Goal: Information Seeking & Learning: Learn about a topic

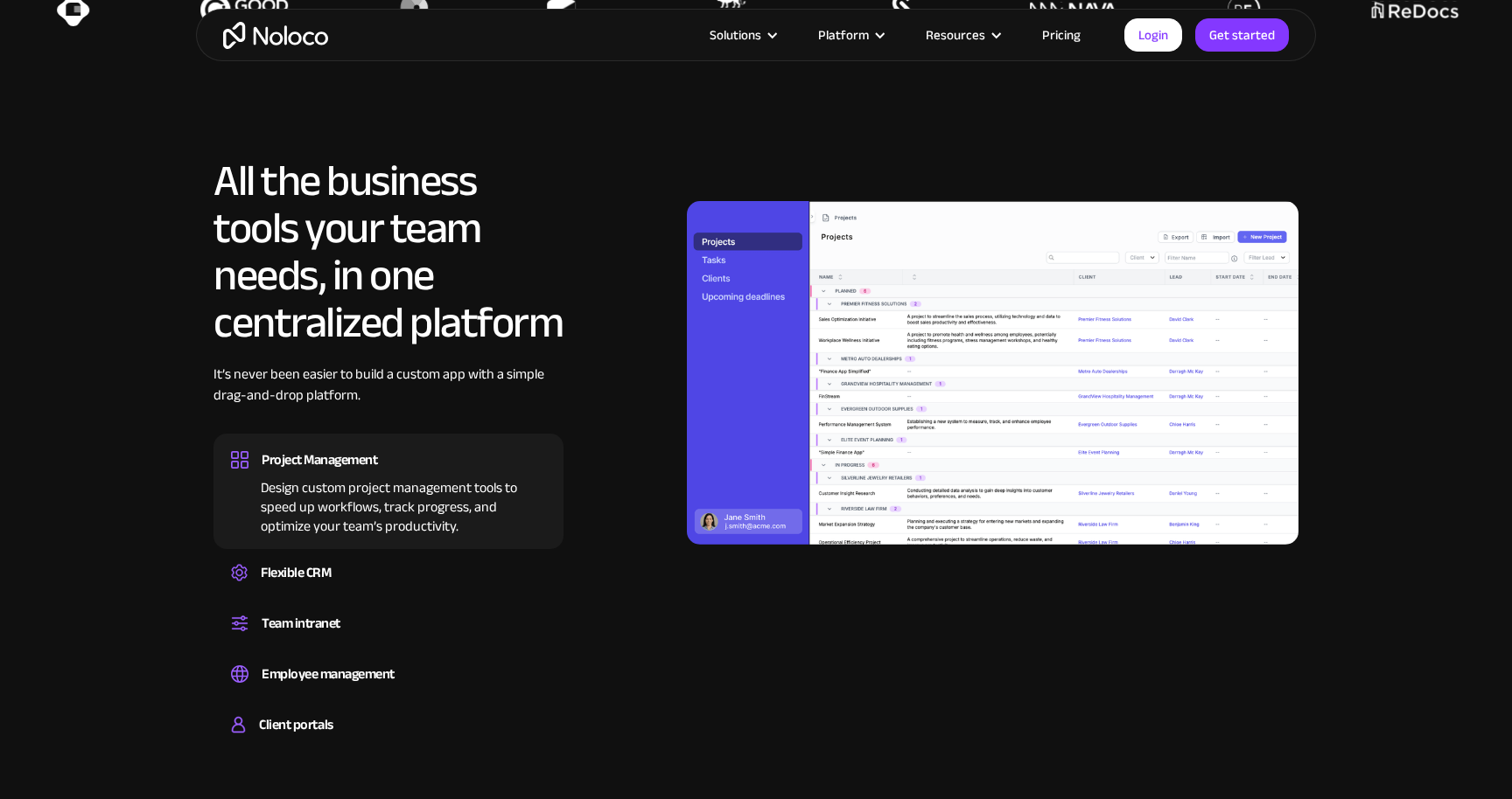
scroll to position [1540, 0]
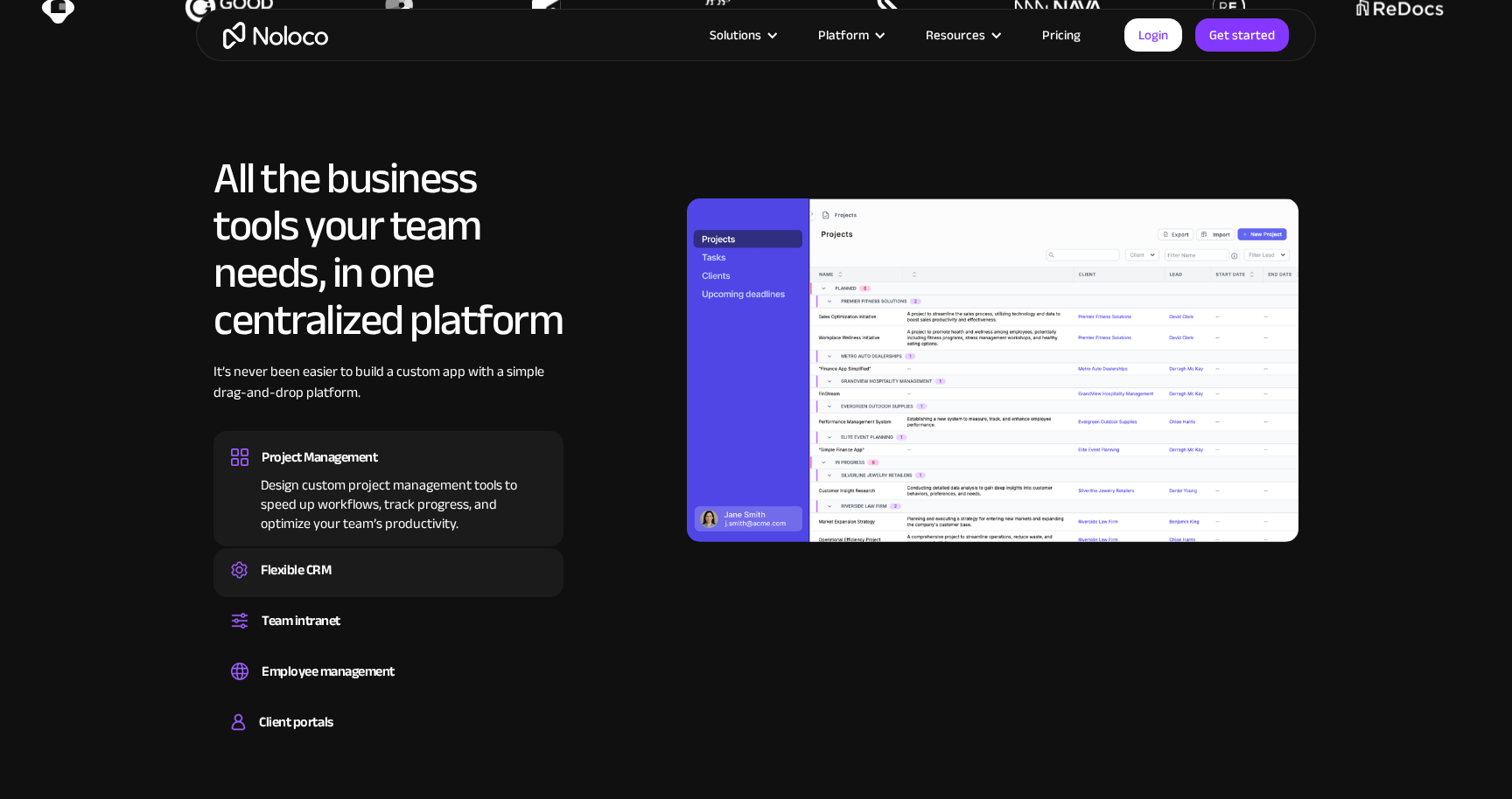
click at [343, 569] on div "Flexible CRM" at bounding box center [387, 570] width 315 height 26
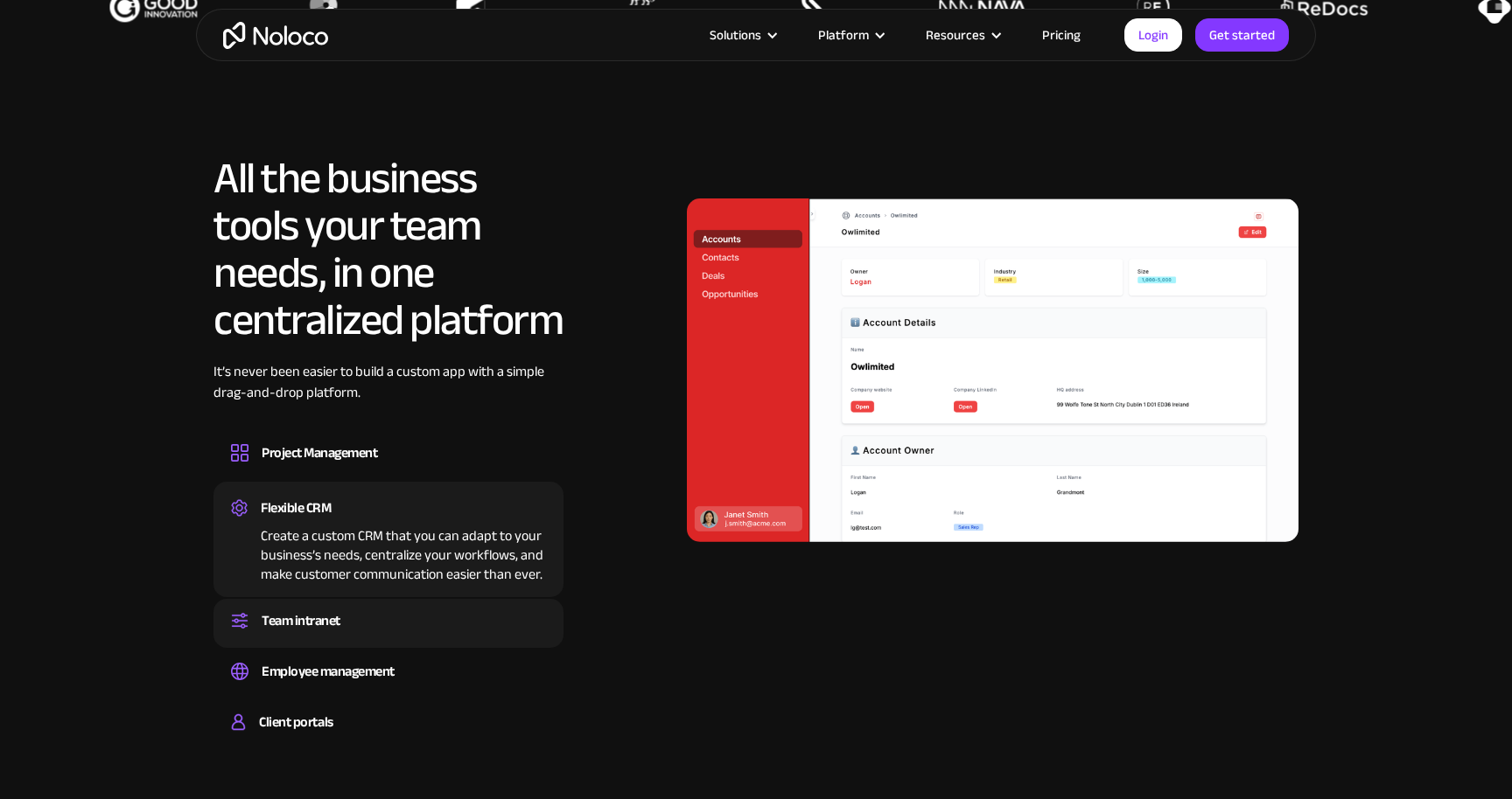
click at [351, 615] on div "Team intranet" at bounding box center [387, 620] width 315 height 26
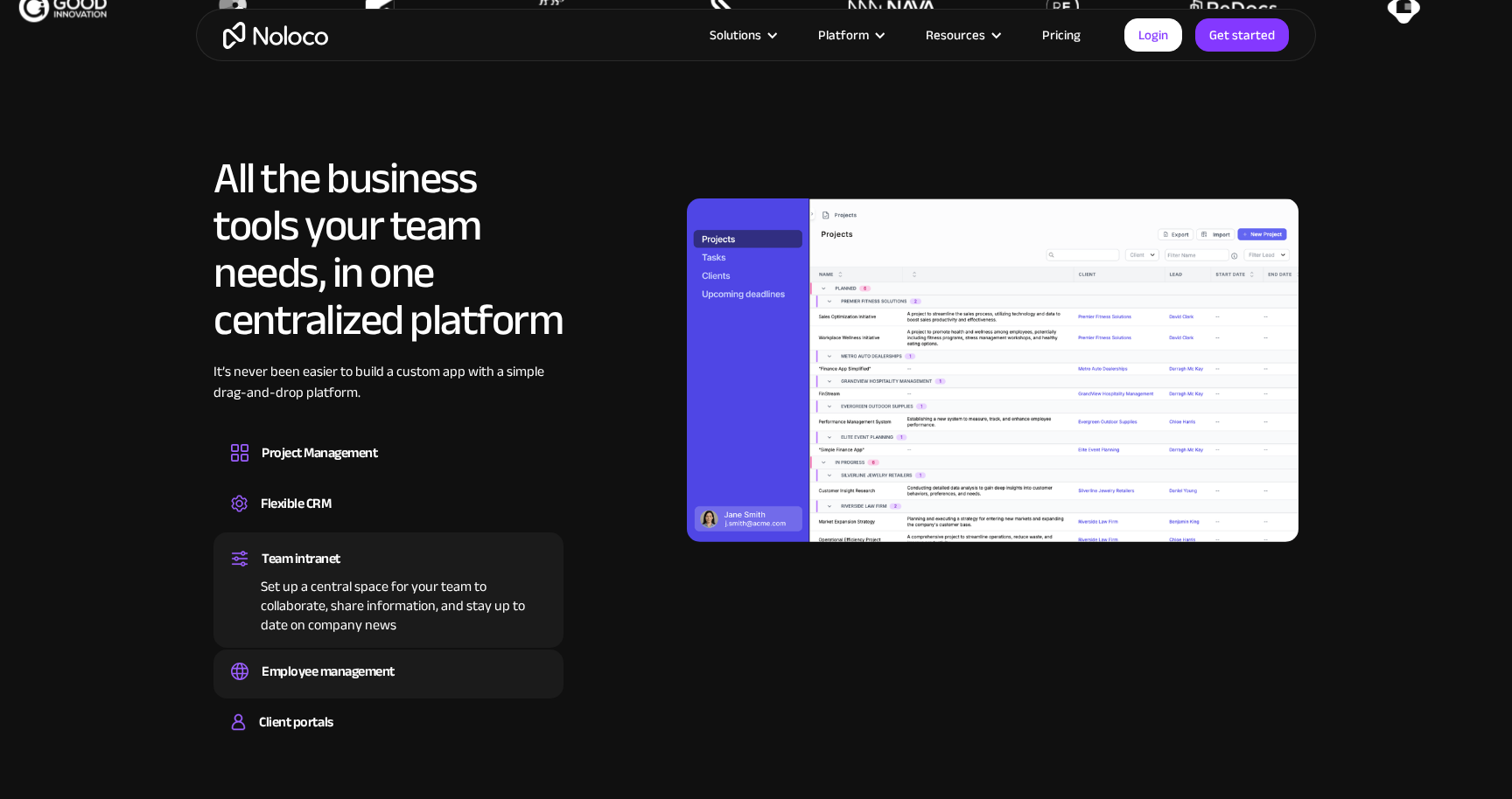
click at [347, 679] on div "Employee management" at bounding box center [328, 672] width 133 height 26
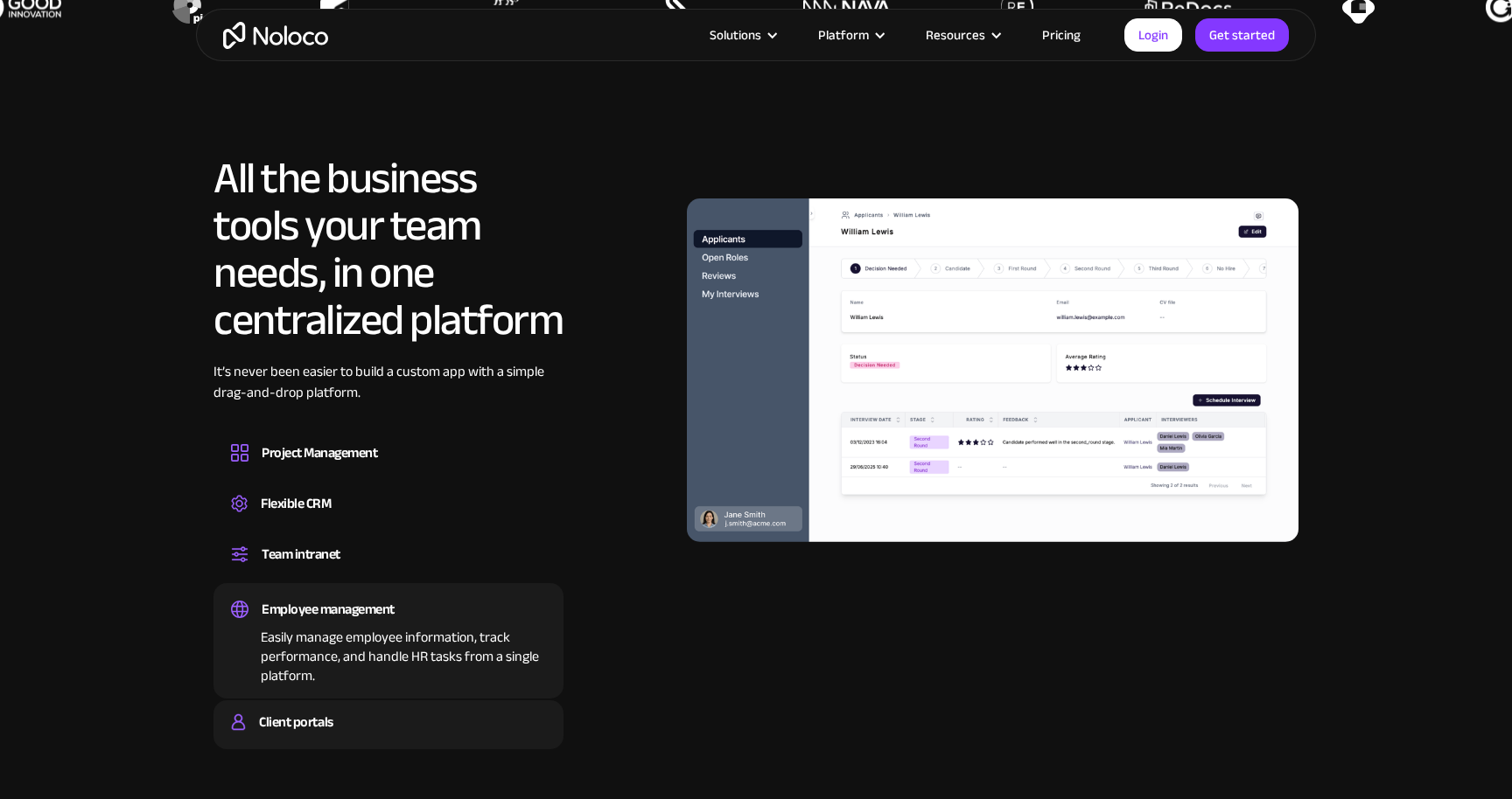
click at [323, 725] on div "Client portals" at bounding box center [296, 722] width 74 height 26
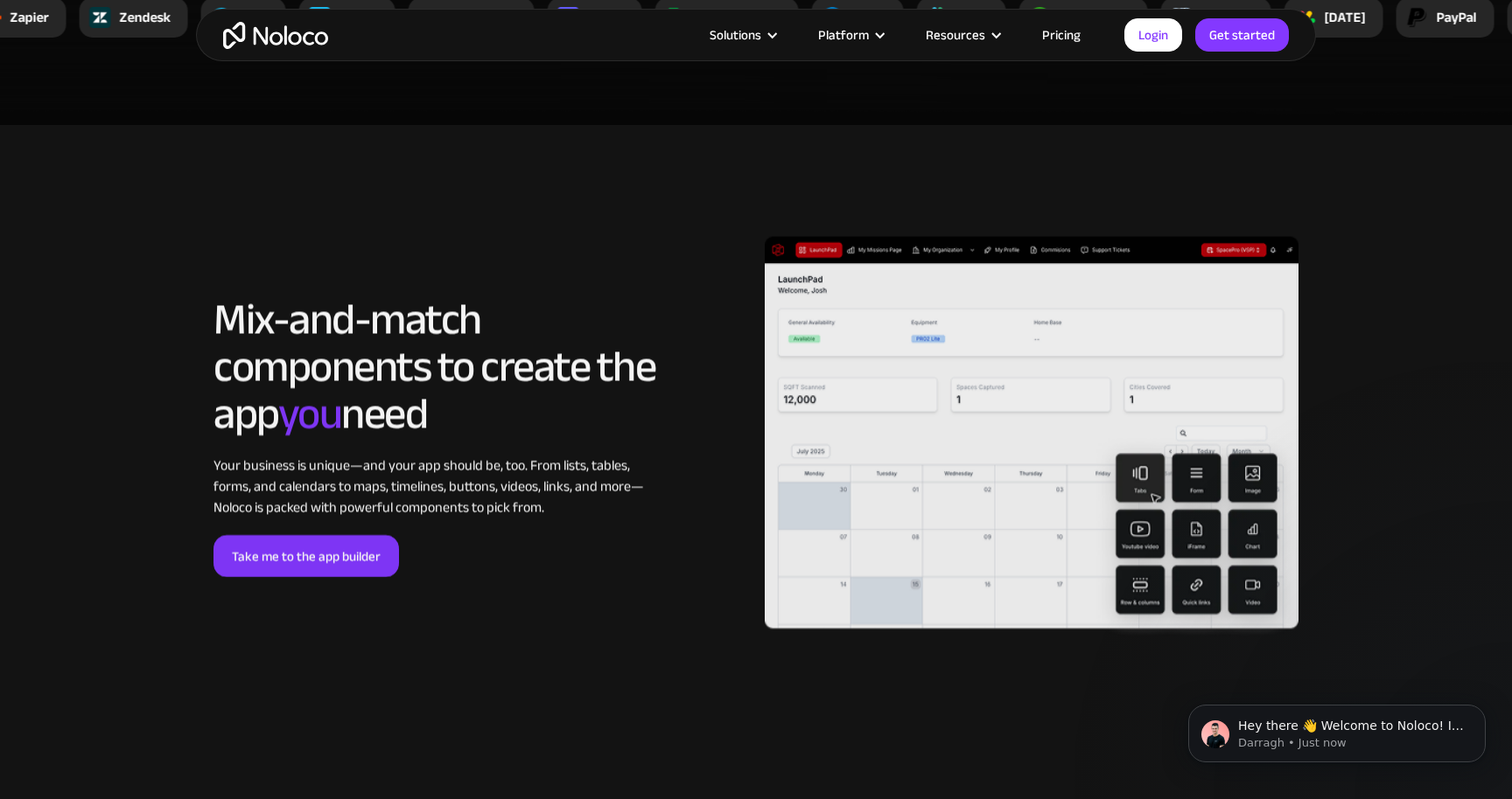
scroll to position [3533, 0]
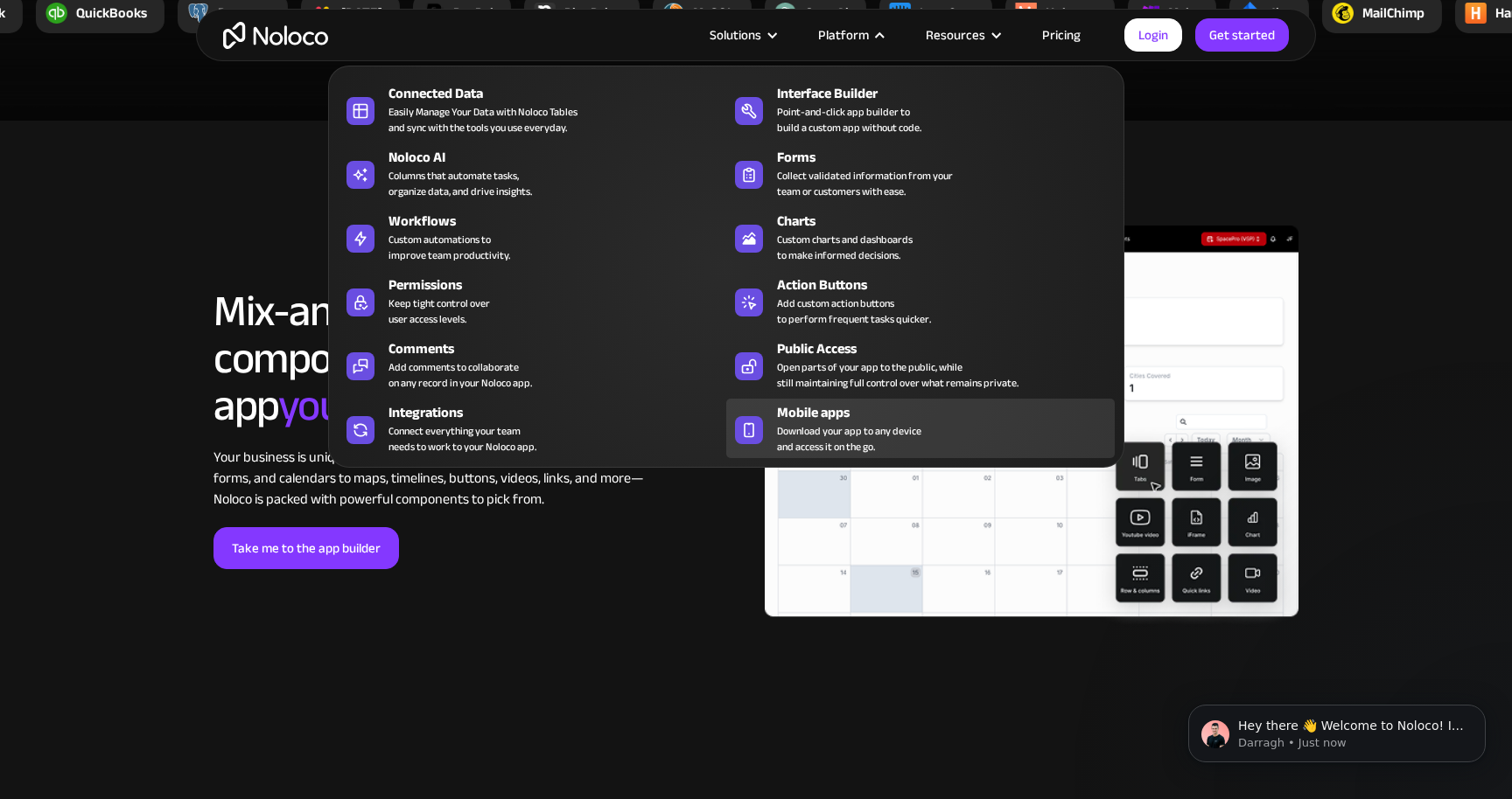
click at [798, 453] on span "Download your app to any device and access it on the go." at bounding box center [849, 438] width 145 height 31
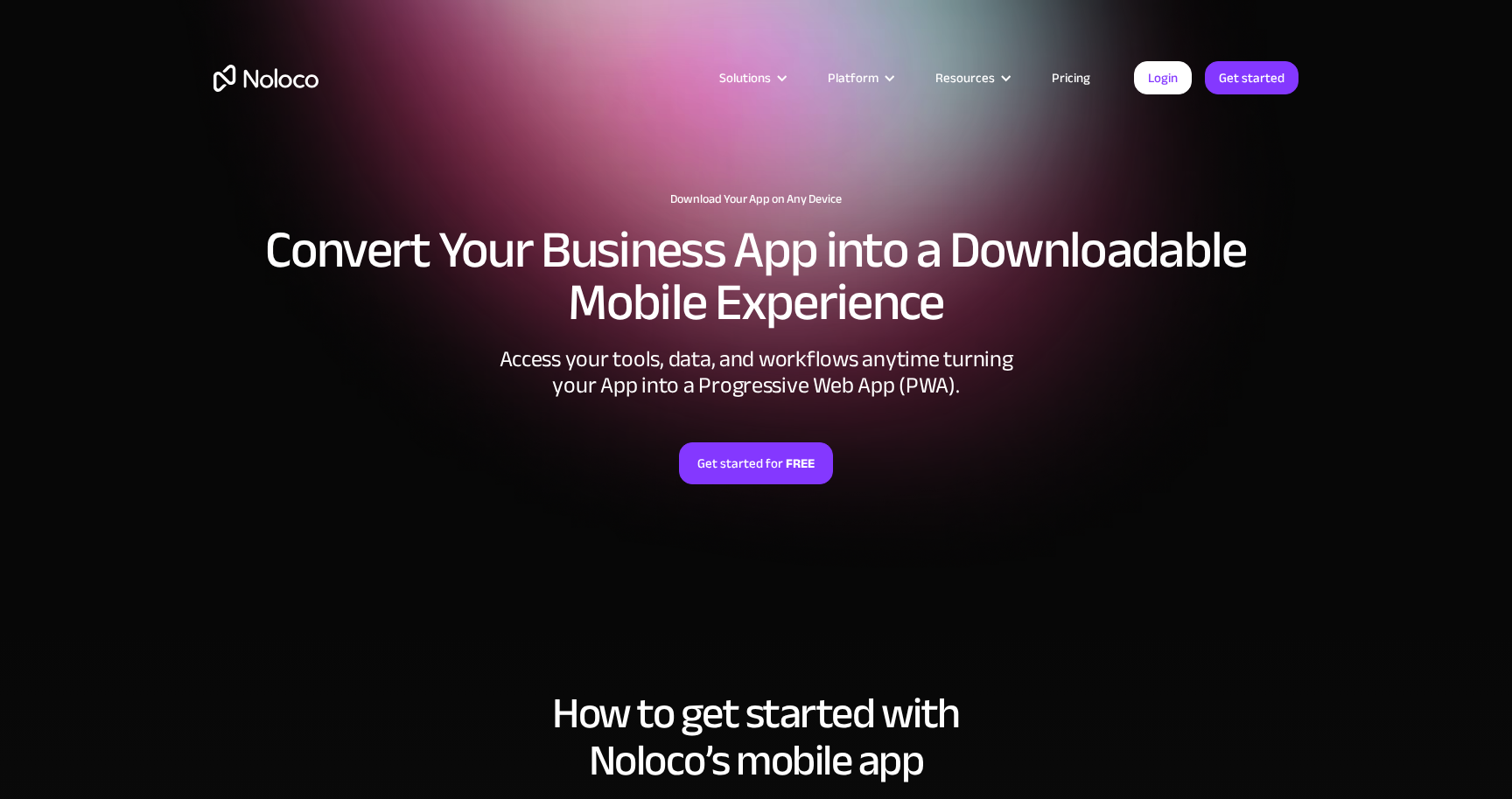
click at [621, 263] on h2 "Convert Your Business App into a Downloadable Mobile Experience" at bounding box center [756, 276] width 1085 height 105
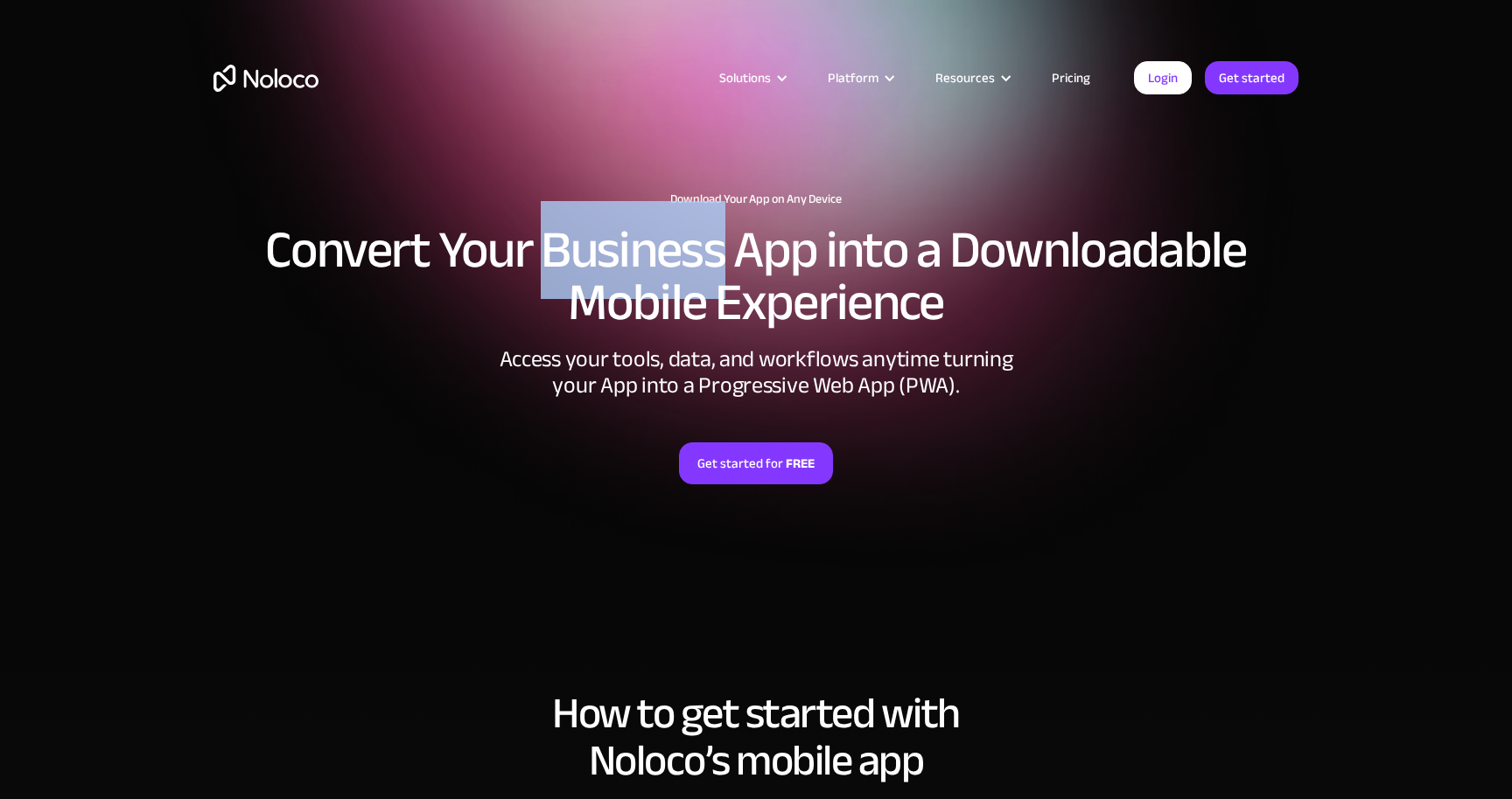
click at [621, 263] on h2 "Convert Your Business App into a Downloadable Mobile Experience" at bounding box center [756, 276] width 1085 height 105
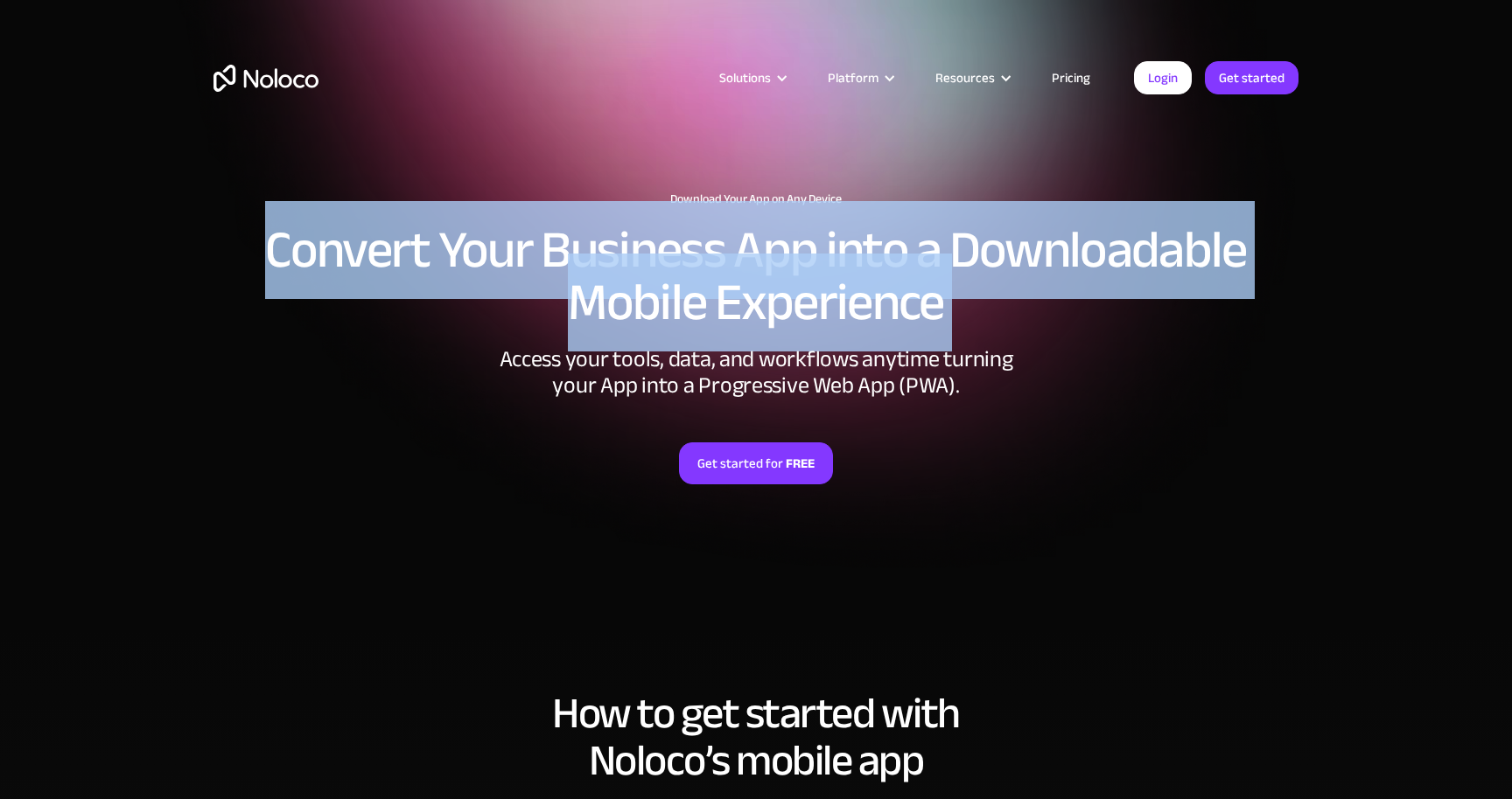
click at [621, 263] on h2 "Convert Your Business App into a Downloadable Mobile Experience" at bounding box center [756, 276] width 1085 height 105
click at [621, 305] on h2 "Convert Your Business App into a Downloadable Mobile Experience" at bounding box center [756, 276] width 1085 height 105
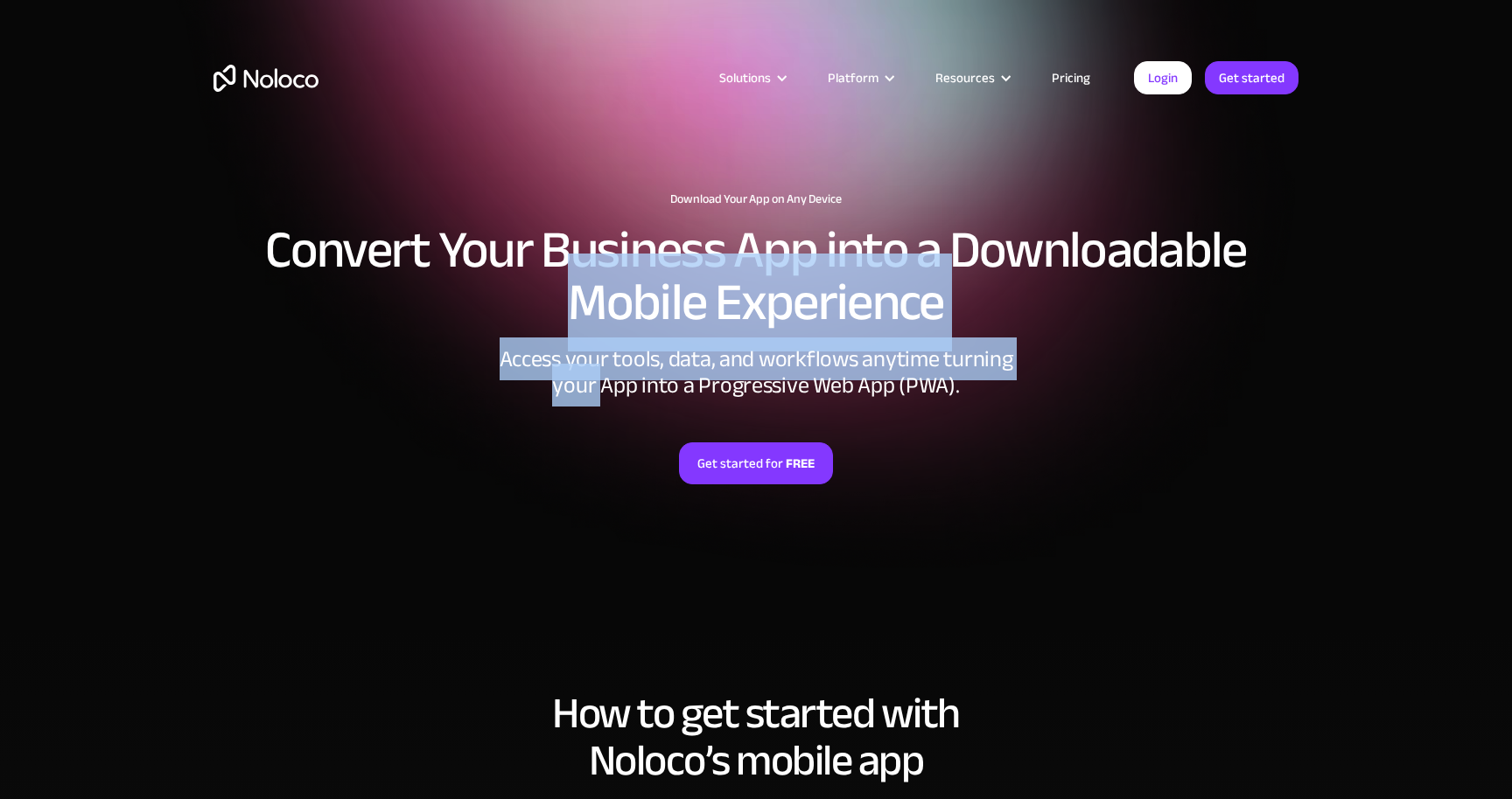
drag, startPoint x: 621, startPoint y: 305, endPoint x: 596, endPoint y: 390, distance: 88.6
click at [596, 390] on div "Download Your App on Any Device Convert Your Business App into a Downloadable M…" at bounding box center [755, 390] width 1120 height 432
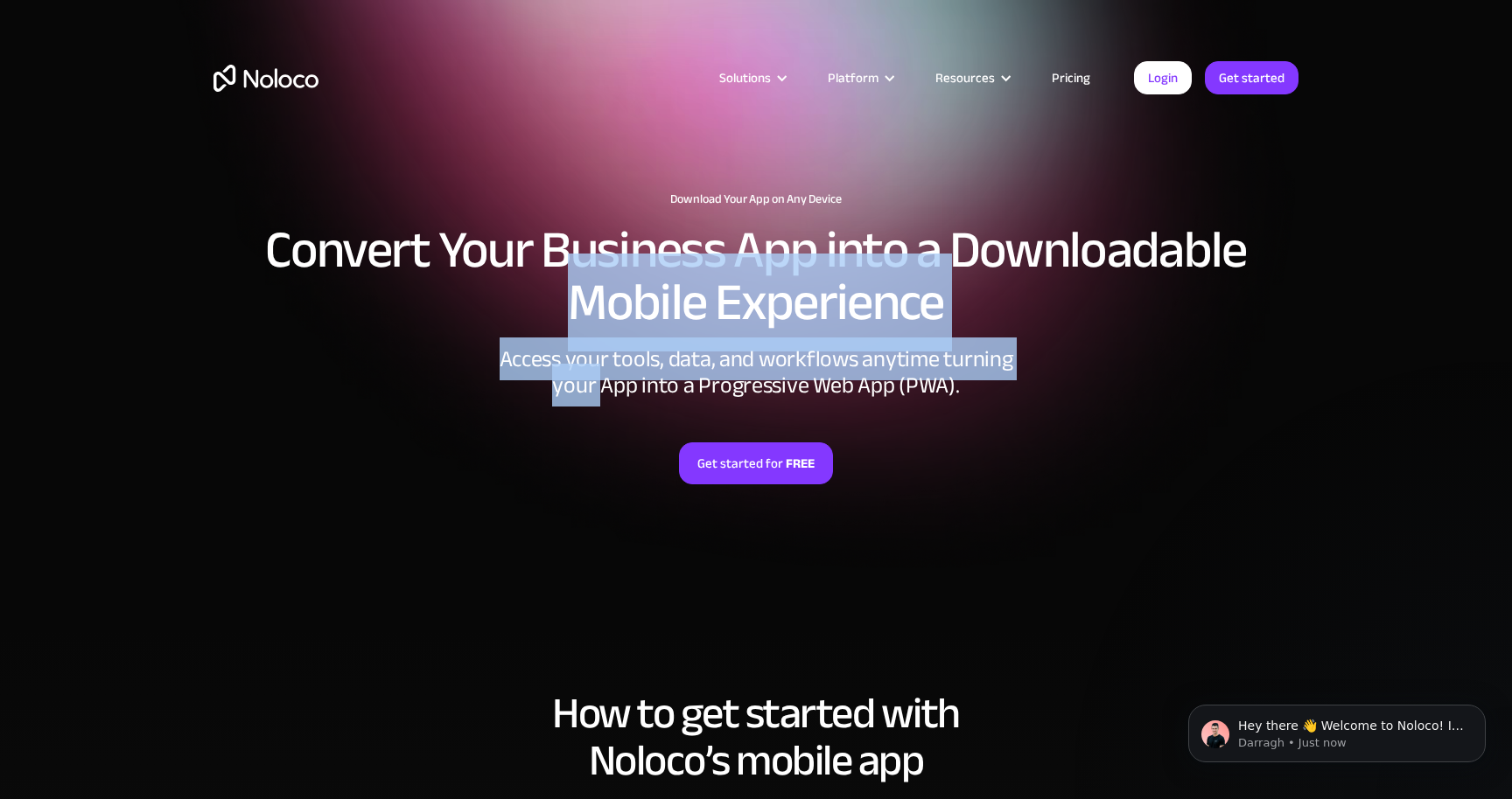
click at [596, 390] on div "Access your tools, data, and workflows anytime turning your App into a Progress…" at bounding box center [756, 373] width 525 height 53
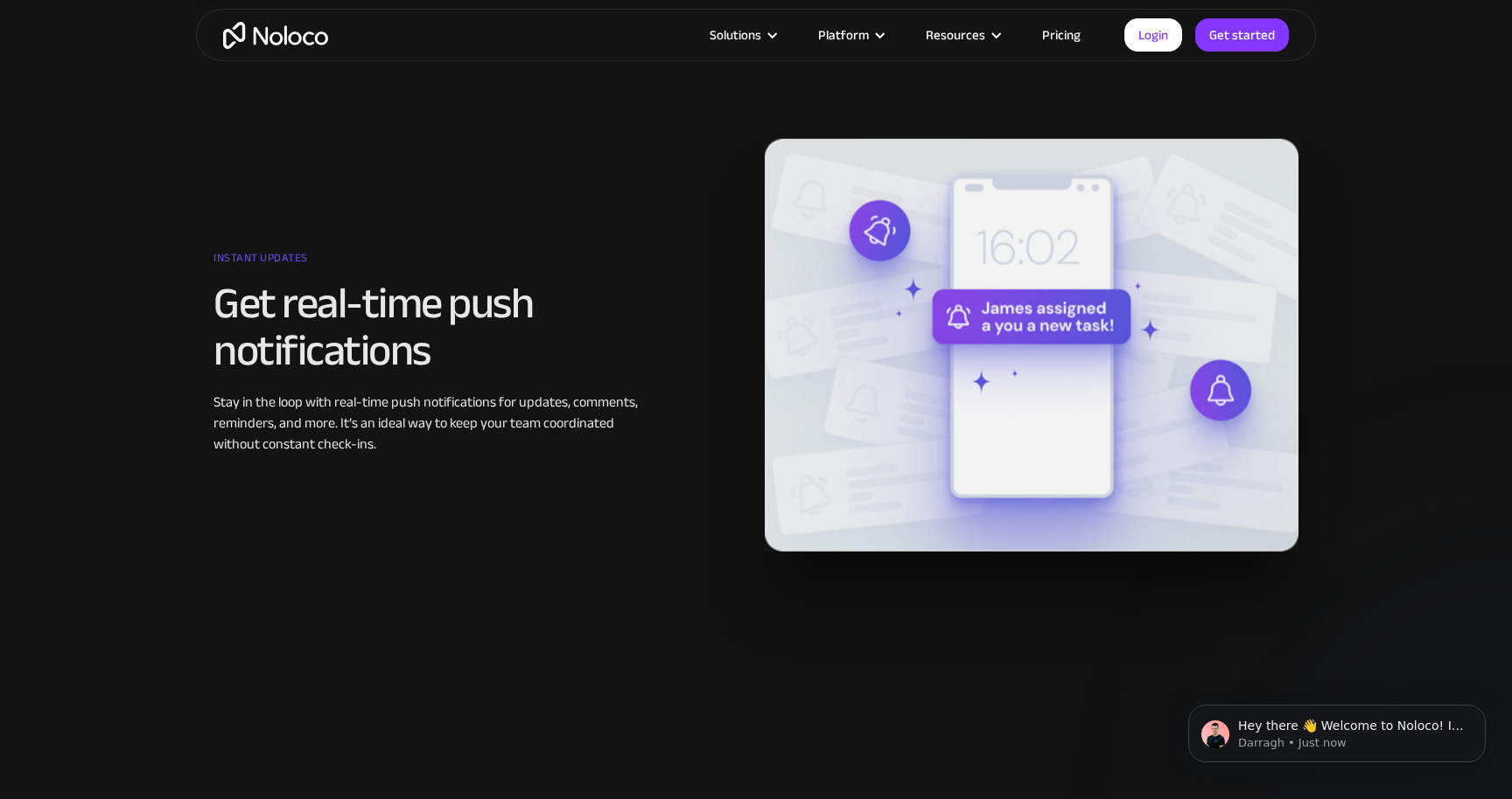
scroll to position [2094, 0]
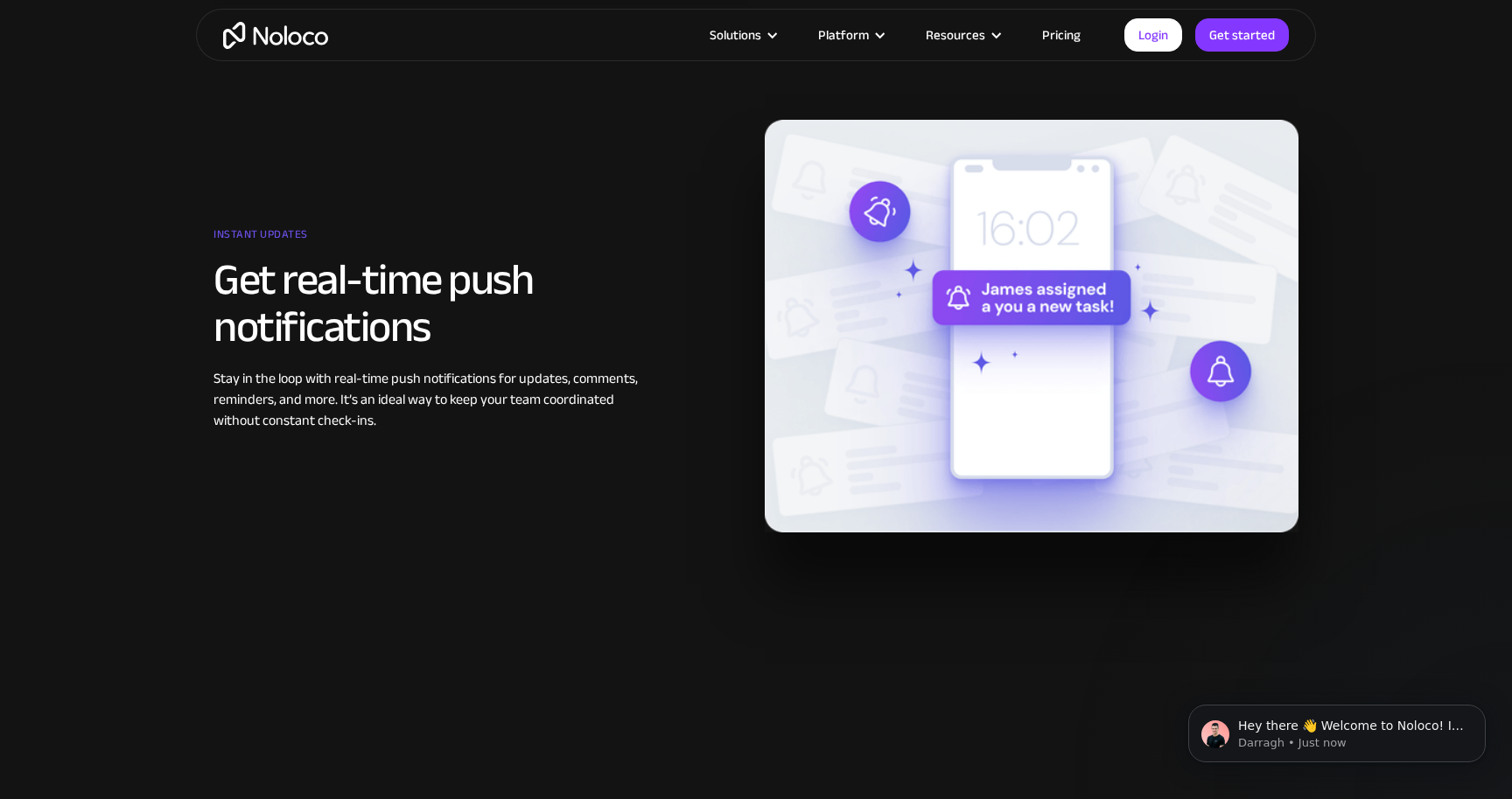
click at [361, 395] on div "Stay in the loop with real-time push notifications for updates, comments, remin…" at bounding box center [435, 400] width 442 height 63
drag, startPoint x: 361, startPoint y: 395, endPoint x: 369, endPoint y: 407, distance: 14.4
click at [369, 406] on div "Stay in the loop with real-time push notifications for updates, comments, remin…" at bounding box center [435, 400] width 442 height 63
click at [373, 407] on div "Stay in the loop with real-time push notifications for updates, comments, remin…" at bounding box center [435, 400] width 442 height 63
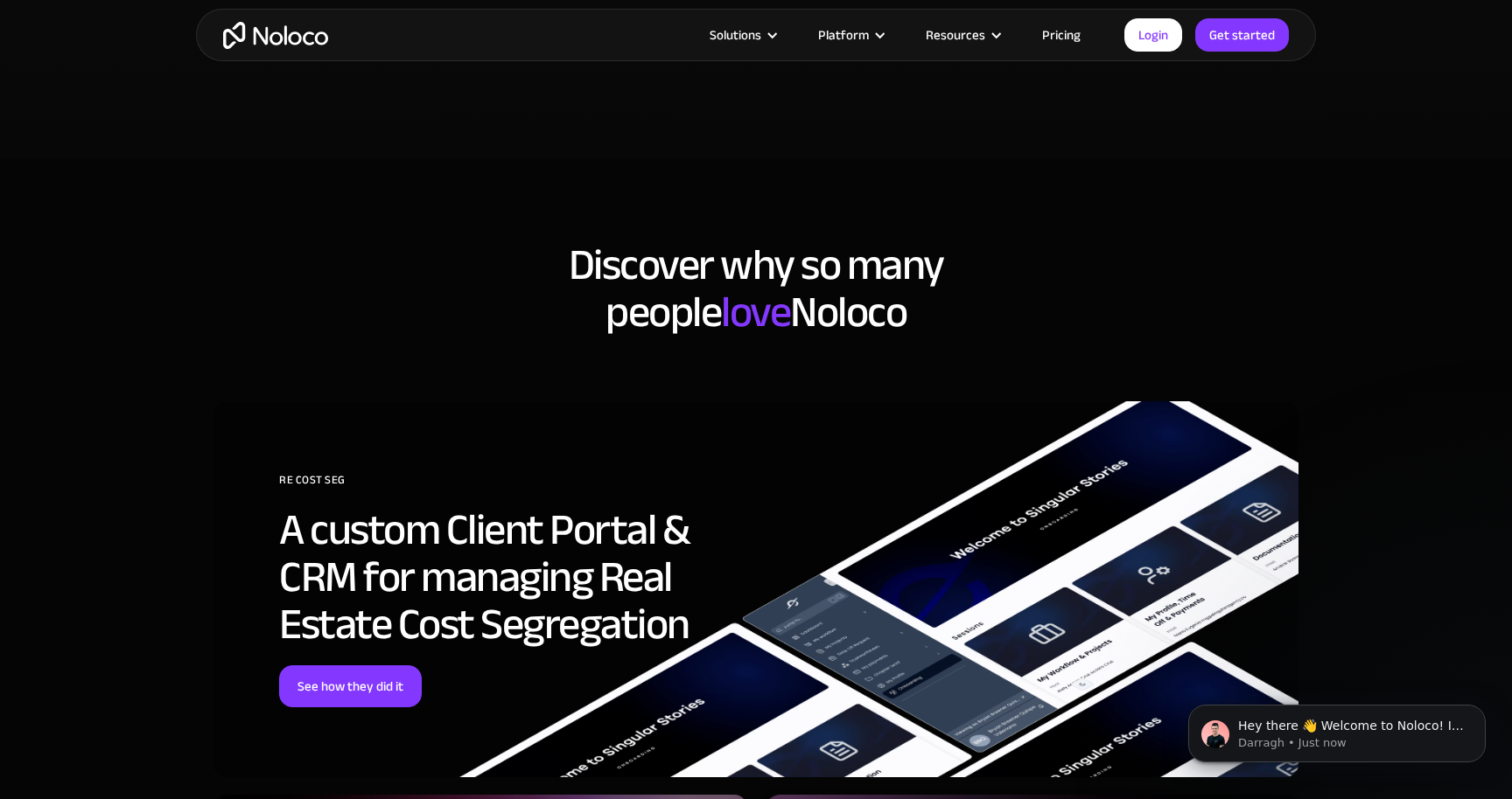
scroll to position [3643, 0]
